Goal: Ask a question

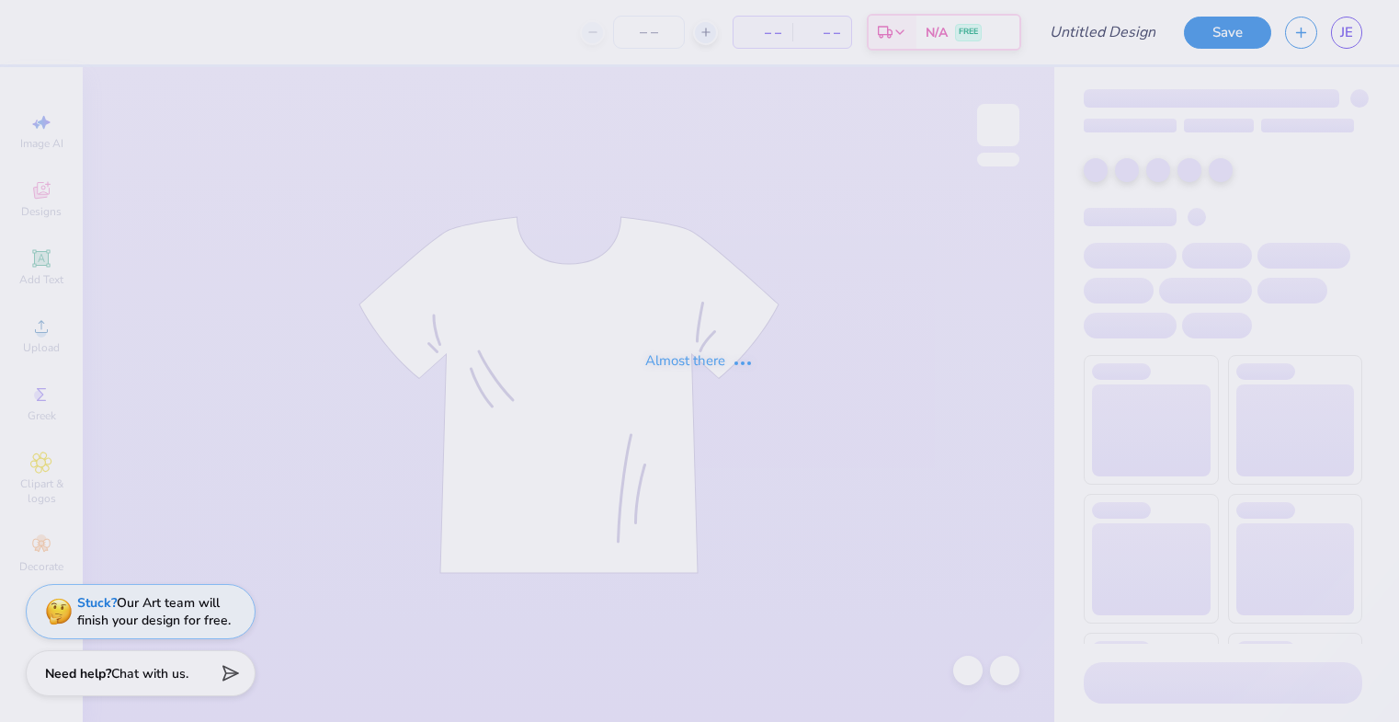
type input "Test only"
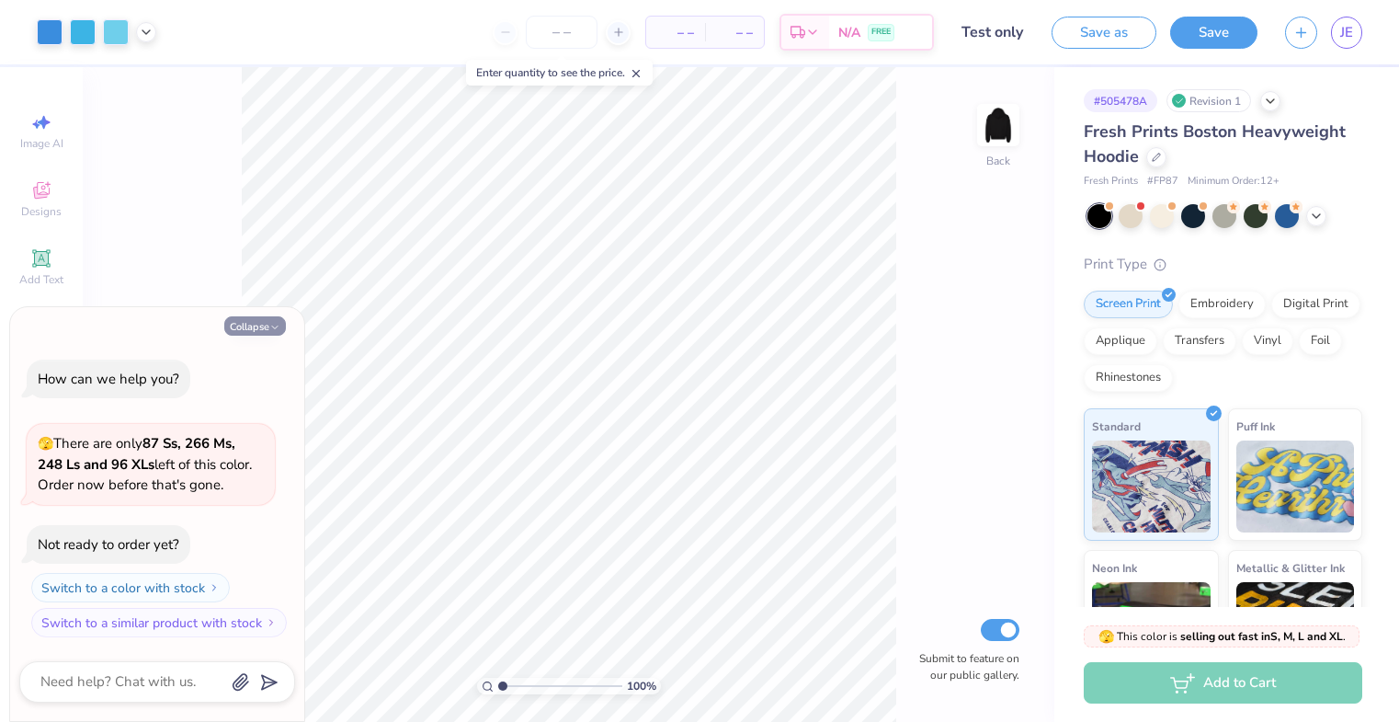
click at [247, 323] on button "Collapse" at bounding box center [255, 325] width 62 height 19
type textarea "x"
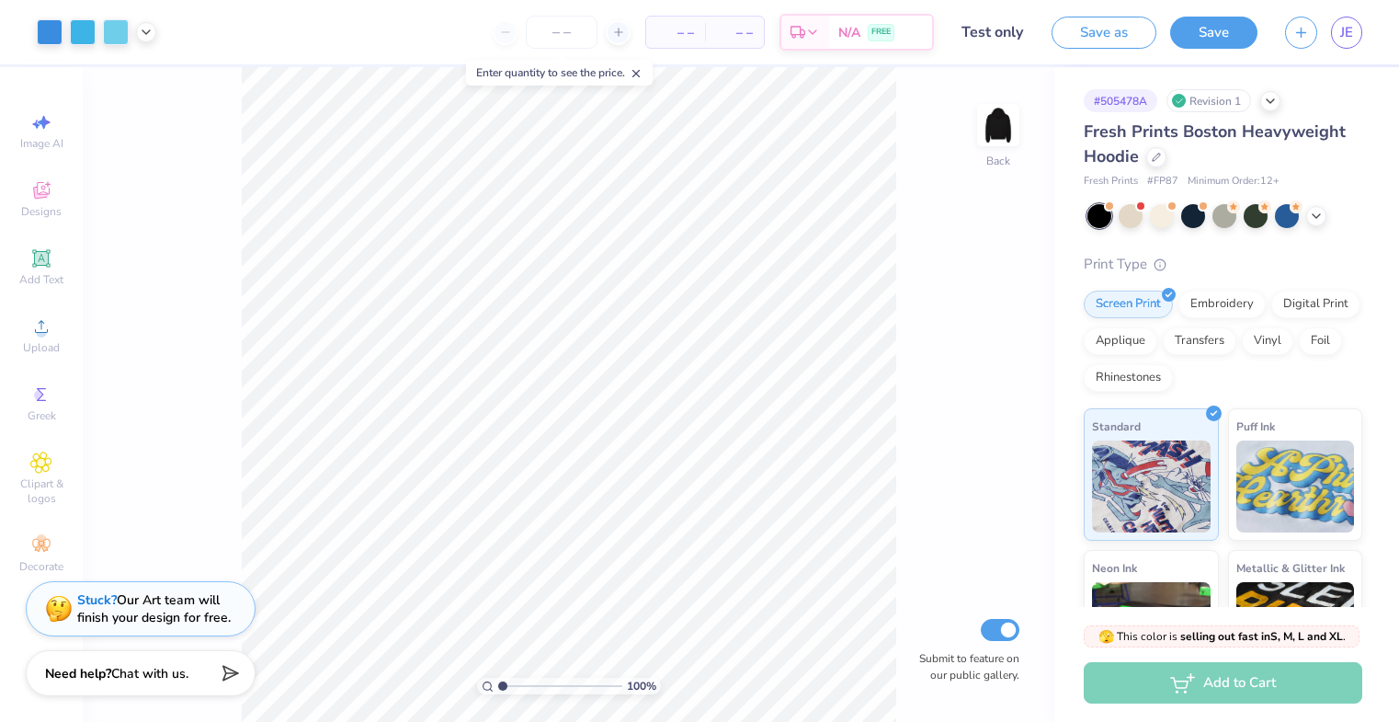
click at [98, 598] on strong "Stuck?" at bounding box center [97, 599] width 40 height 17
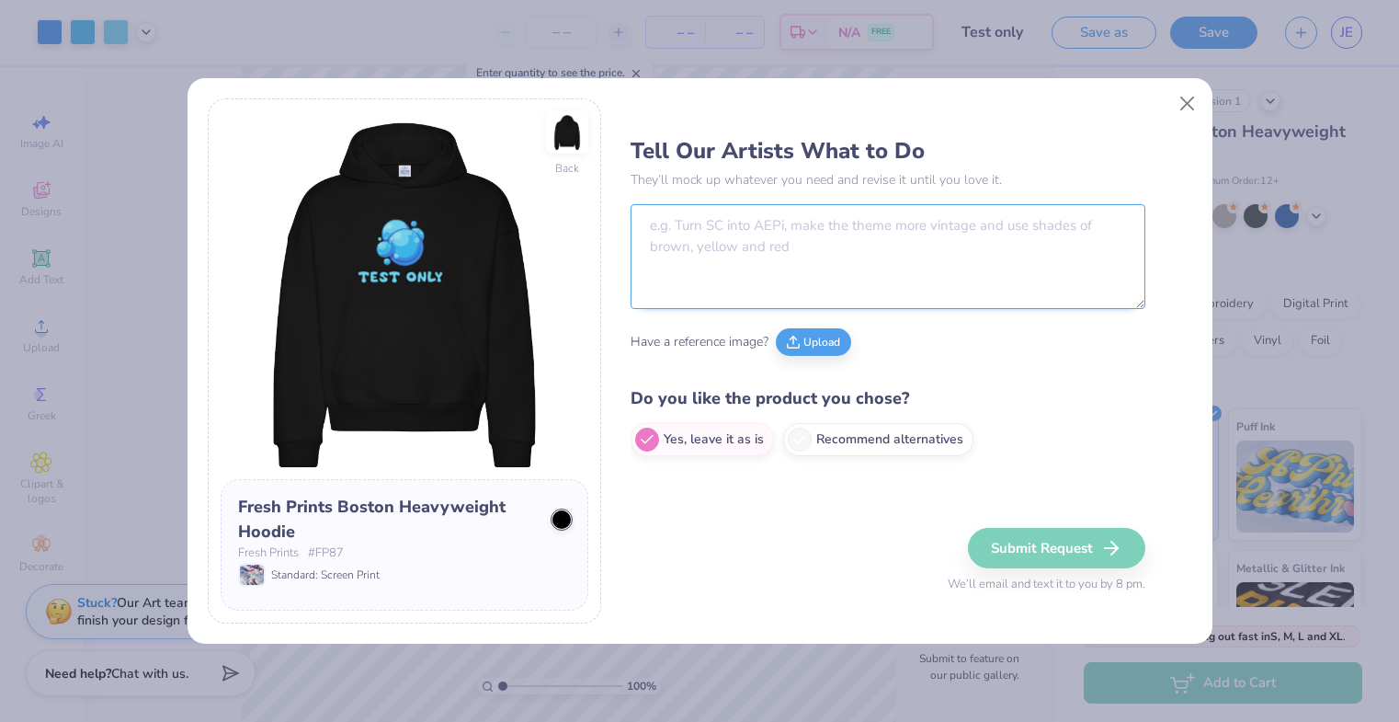
click at [725, 228] on textarea at bounding box center [888, 256] width 515 height 105
click at [739, 244] on textarea "please" at bounding box center [888, 256] width 515 height 105
click at [730, 226] on textarea "please" at bounding box center [888, 256] width 515 height 105
click at [683, 237] on textarea "please" at bounding box center [888, 256] width 515 height 105
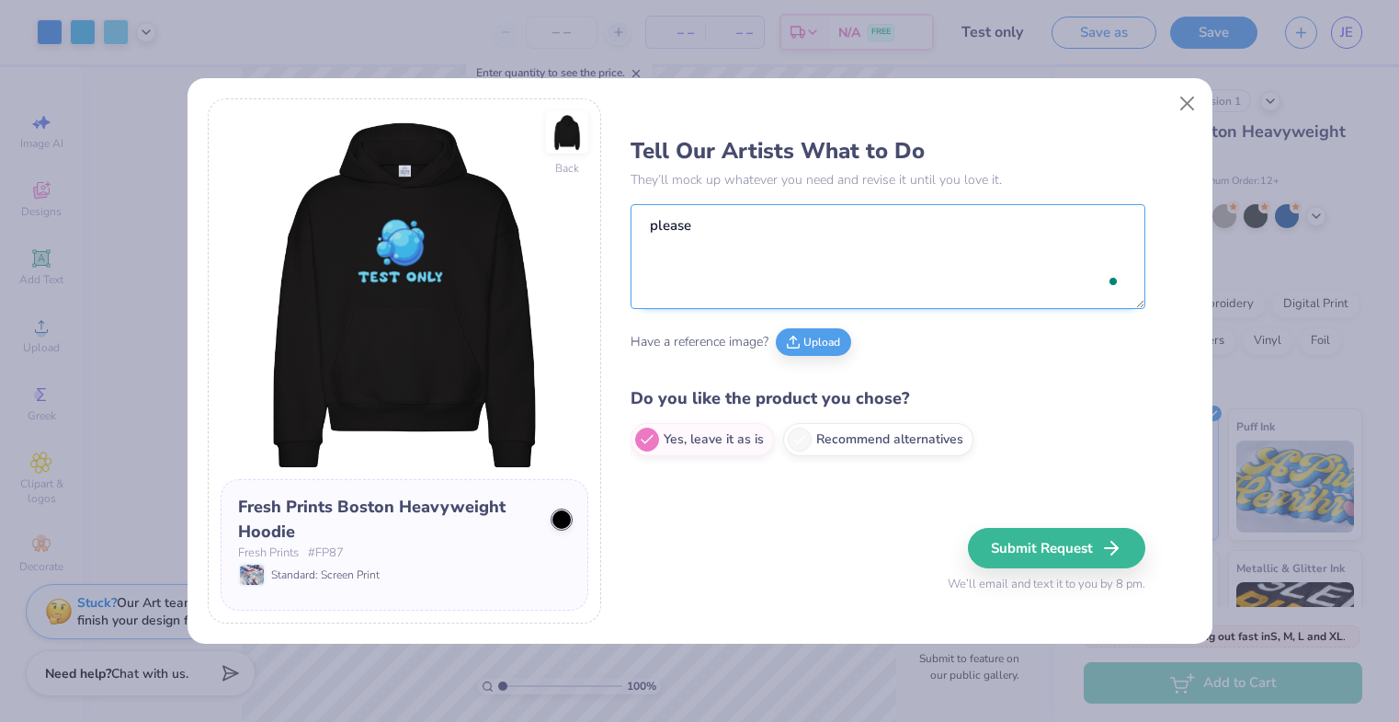
click at [663, 219] on textarea "please" at bounding box center [888, 256] width 515 height 105
click at [715, 234] on textarea "please" at bounding box center [888, 256] width 515 height 105
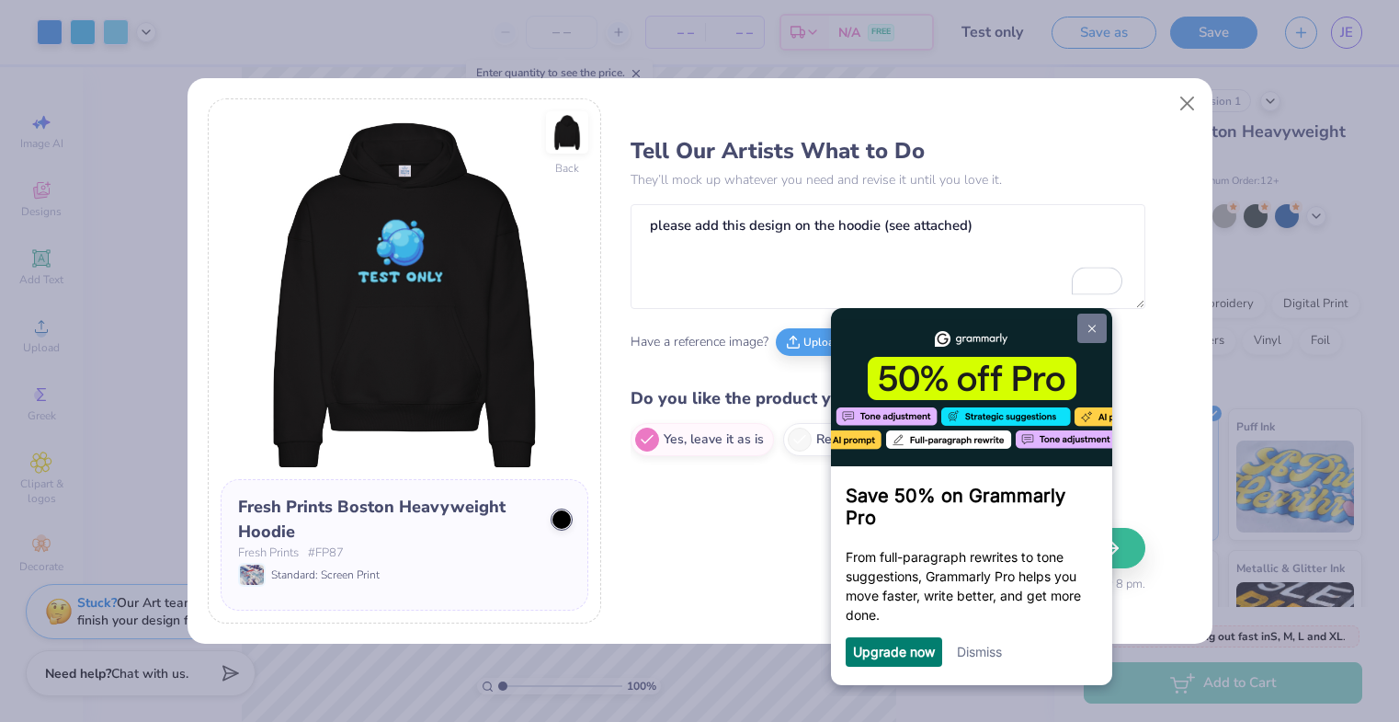
click at [1092, 325] on img at bounding box center [1092, 329] width 7 height 8
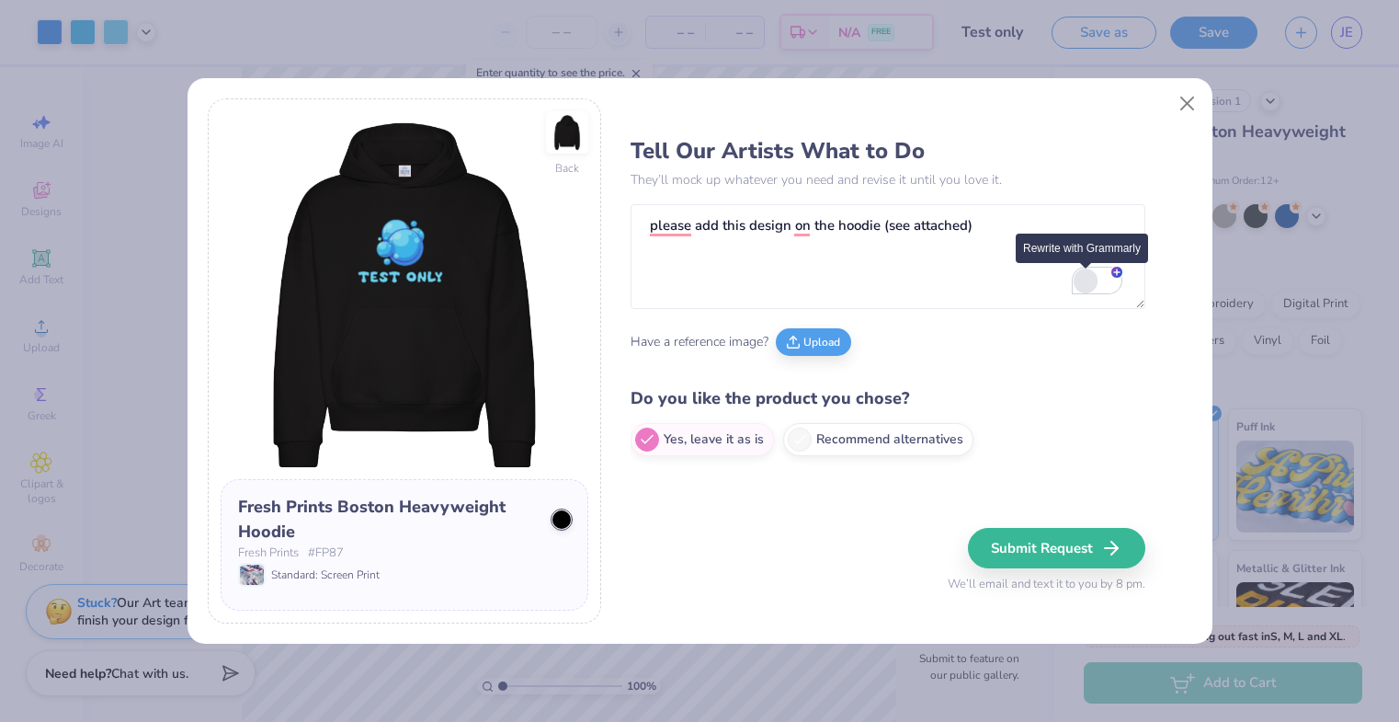
click at [1088, 277] on div "Rewrite with Grammarly" at bounding box center [1086, 280] width 20 height 21
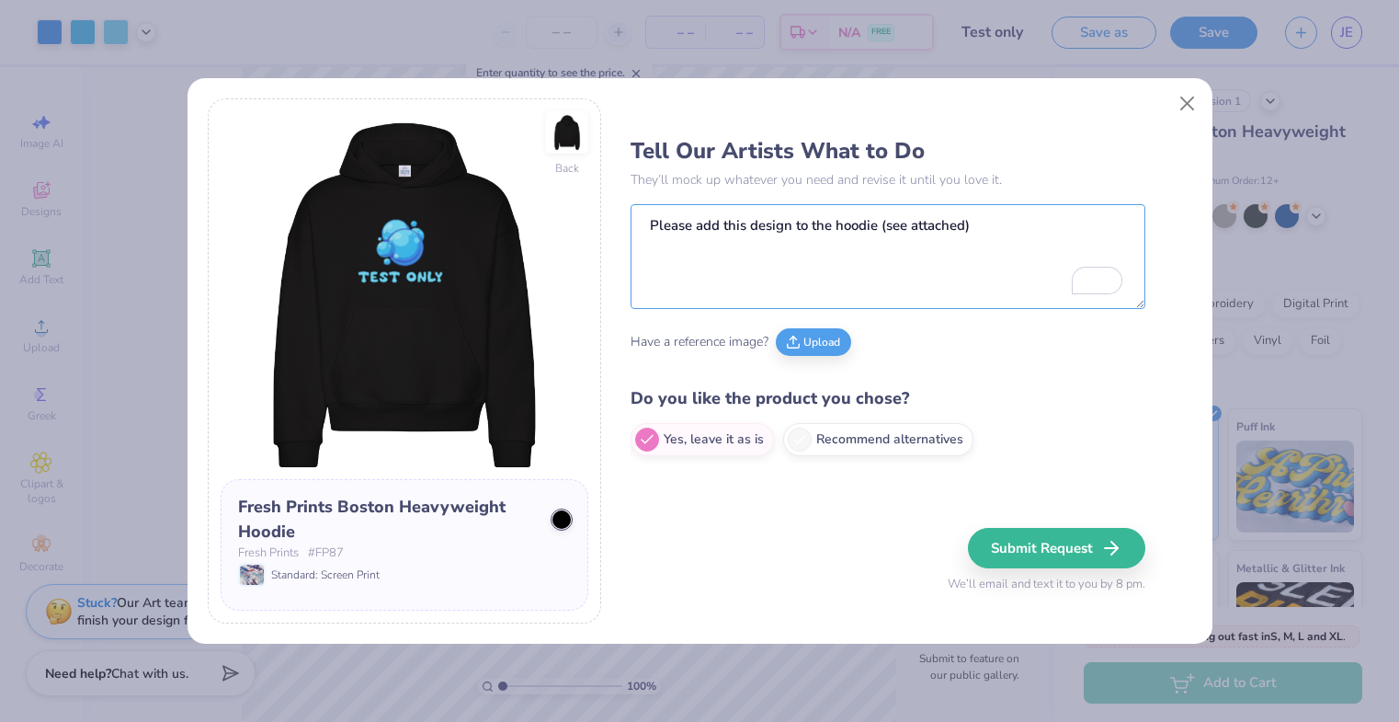
type textarea "Please add this design to the hoodie (see attached)"
click at [1182, 106] on button "Close" at bounding box center [1187, 103] width 35 height 35
